Goal: Task Accomplishment & Management: Use online tool/utility

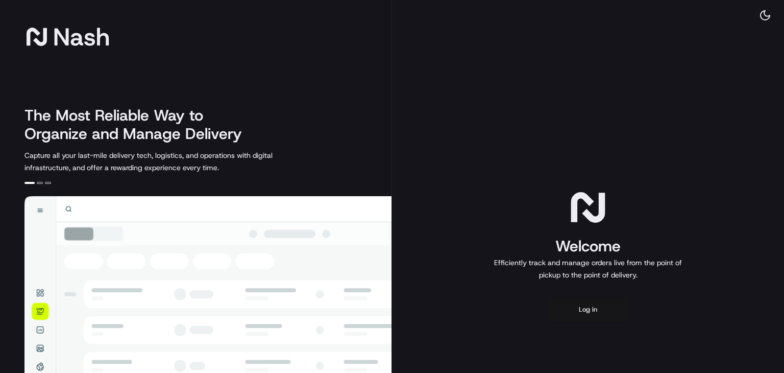
click at [575, 309] on button "Log in" at bounding box center [588, 309] width 82 height 25
